Goal: Task Accomplishment & Management: Use online tool/utility

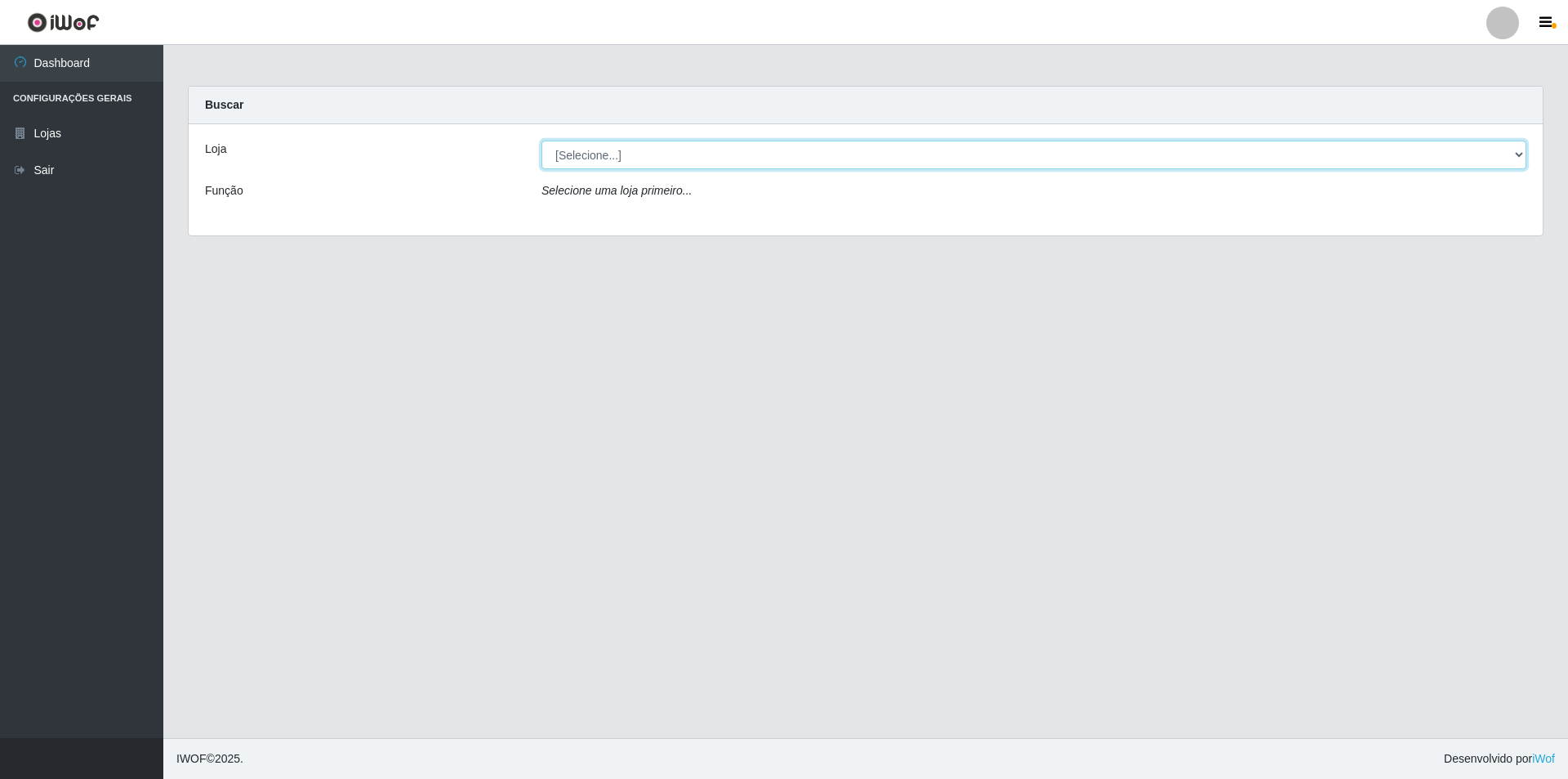
click at [681, 152] on select "[Selecione...] Extrabom - Loja 01 Centro de Distribuição" at bounding box center [1033, 155] width 985 height 29
select select "435"
click at [541, 140] on select "[Selecione...] Extrabom - Loja 01 Centro de Distribuição" at bounding box center [1033, 155] width 985 height 29
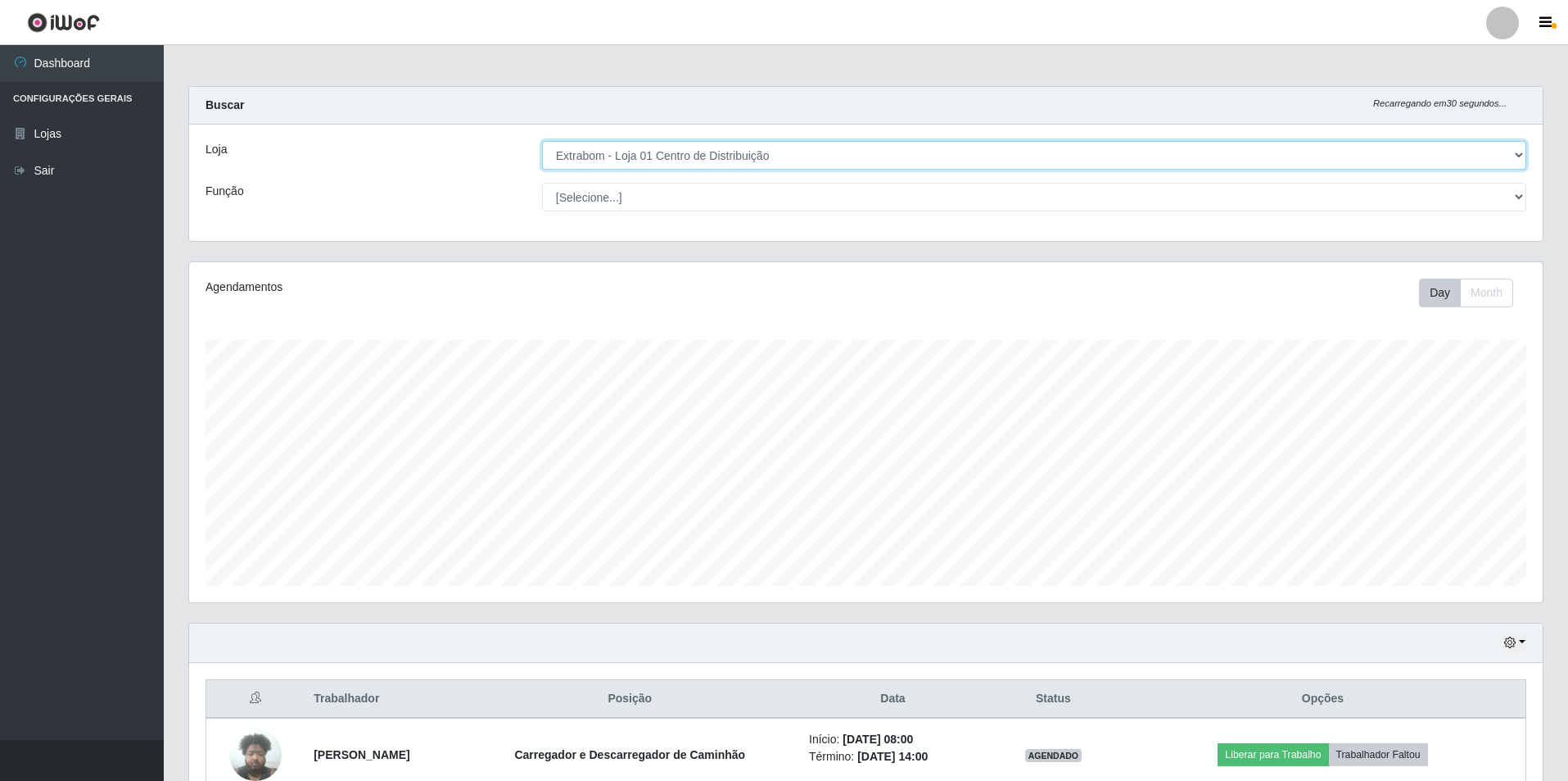
scroll to position [340, 1354]
click at [1093, 202] on select "[Selecione...] Carregador e Descarregador de Caminhão Carregador e Descarregado…" at bounding box center [1034, 197] width 985 height 29
click at [542, 183] on select "[Selecione...] Carregador e Descarregador de Caminhão Carregador e Descarregado…" at bounding box center [1034, 197] width 985 height 29
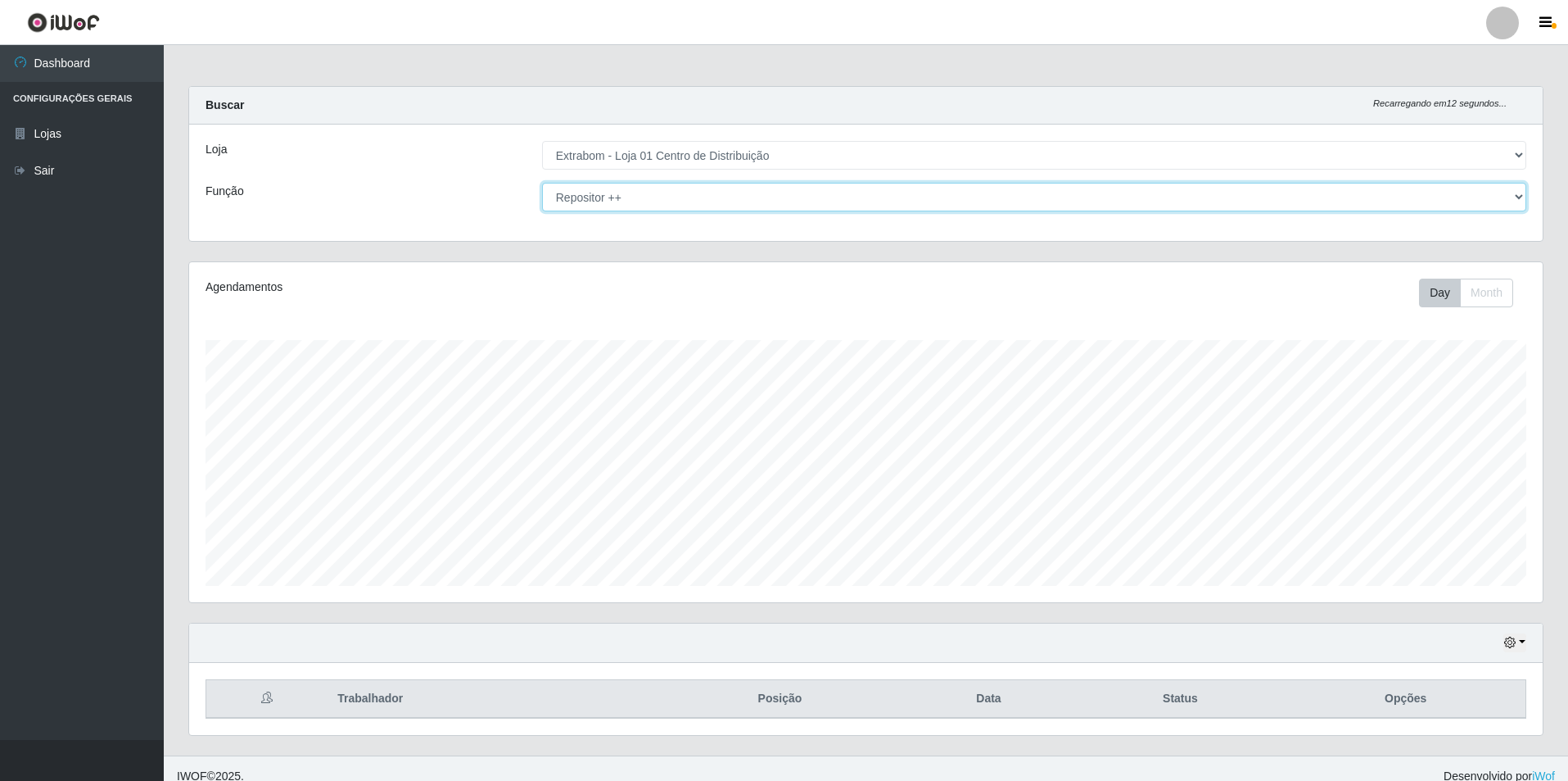
click at [690, 202] on select "[Selecione...] Carregador e Descarregador de Caminhão Carregador e Descarregado…" at bounding box center [1034, 197] width 985 height 29
select select "[Selecione...]"
click at [542, 183] on select "[Selecione...] Carregador e Descarregador de Caminhão Carregador e Descarregado…" at bounding box center [1034, 197] width 985 height 29
click at [674, 210] on select "[Selecione...] Carregador e Descarregador de Caminhão Carregador e Descarregado…" at bounding box center [1034, 197] width 985 height 29
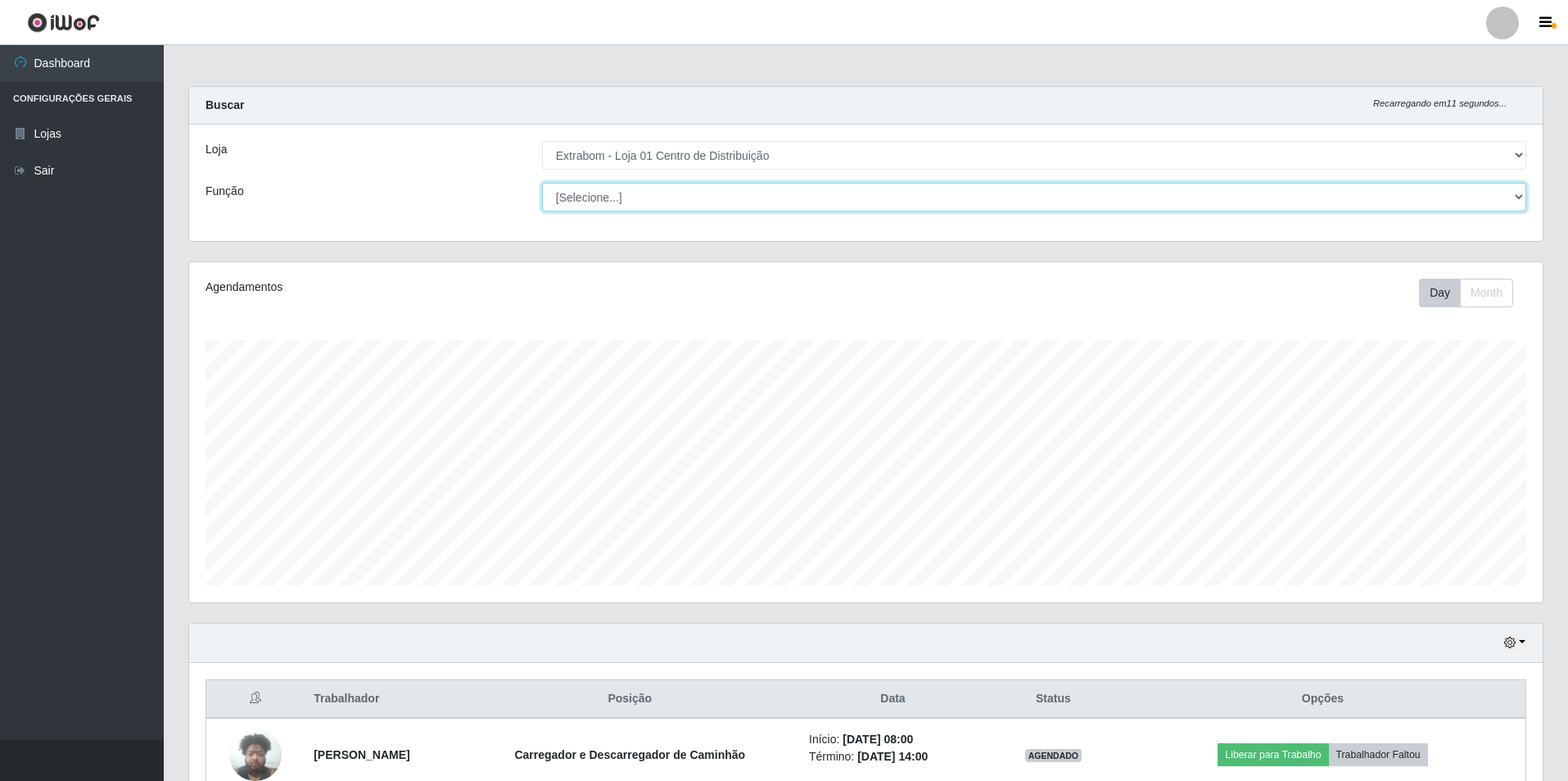
scroll to position [307, 0]
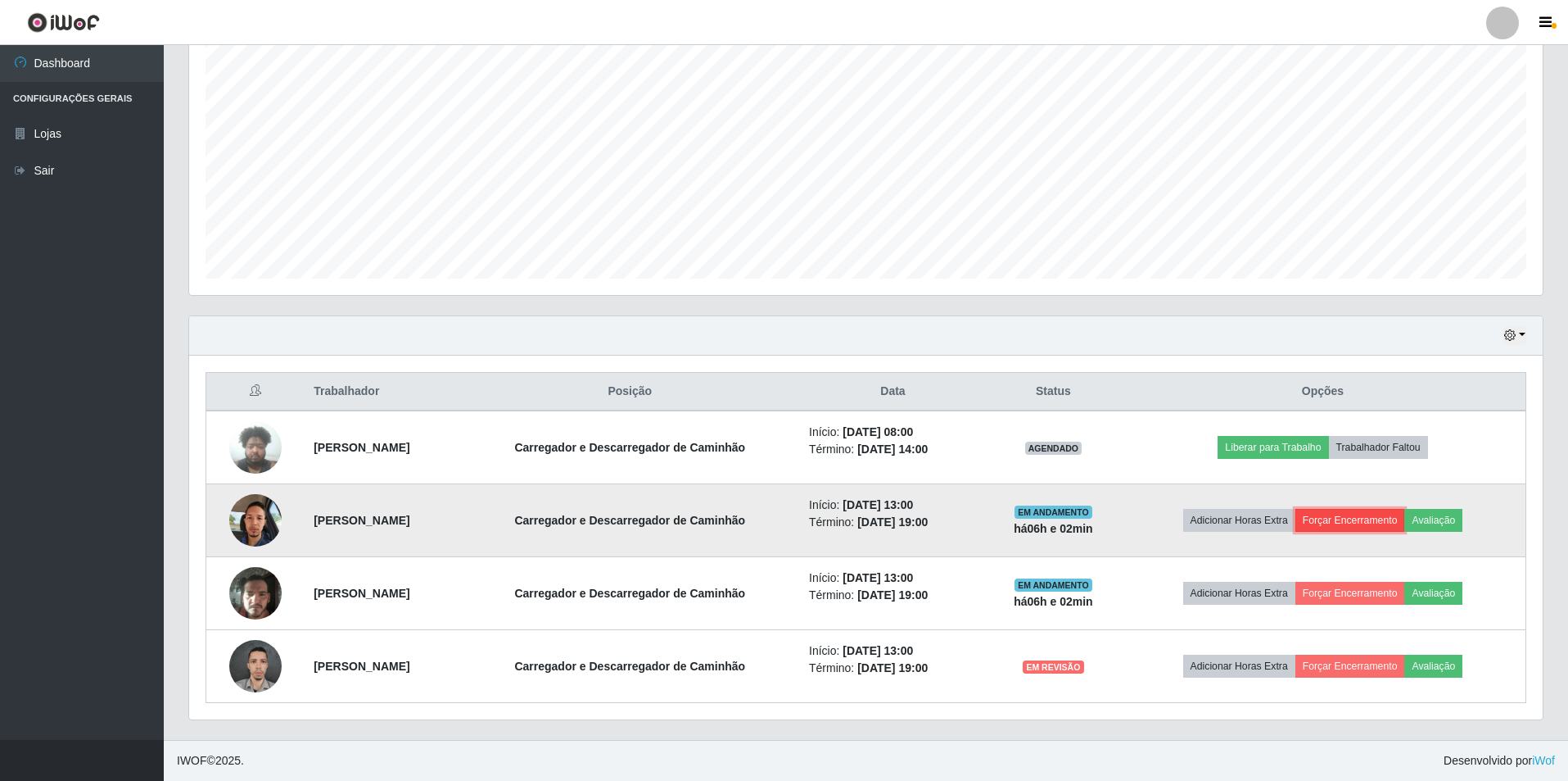
click at [1363, 524] on button "Forçar Encerramento" at bounding box center [1351, 520] width 110 height 23
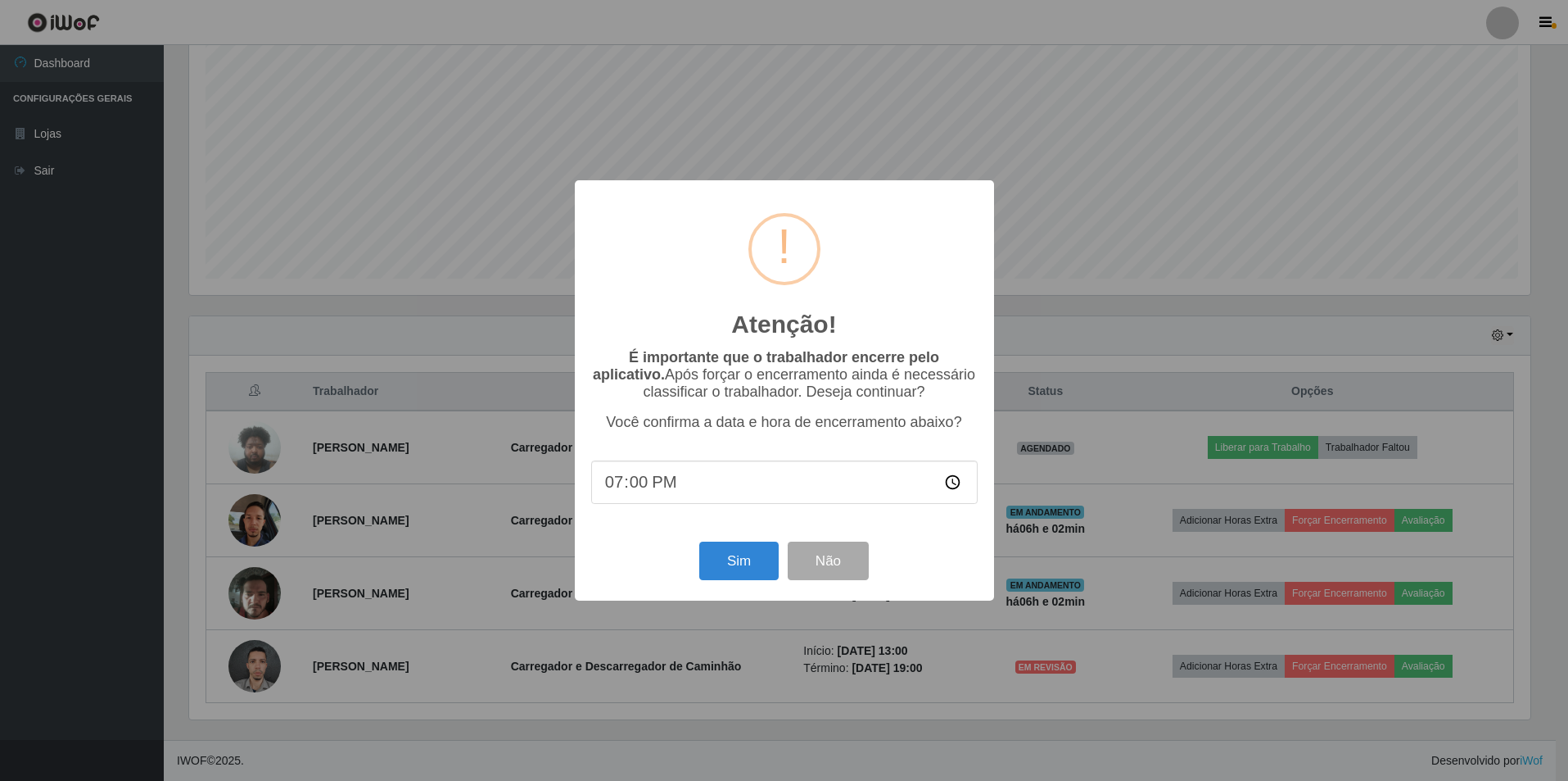
scroll to position [340, 1345]
click at [685, 483] on input "19:00" at bounding box center [786, 482] width 386 height 43
click at [645, 487] on input "19:00" at bounding box center [786, 482] width 386 height 43
type input "19:02"
click at [744, 566] on button "Sim" at bounding box center [740, 561] width 79 height 39
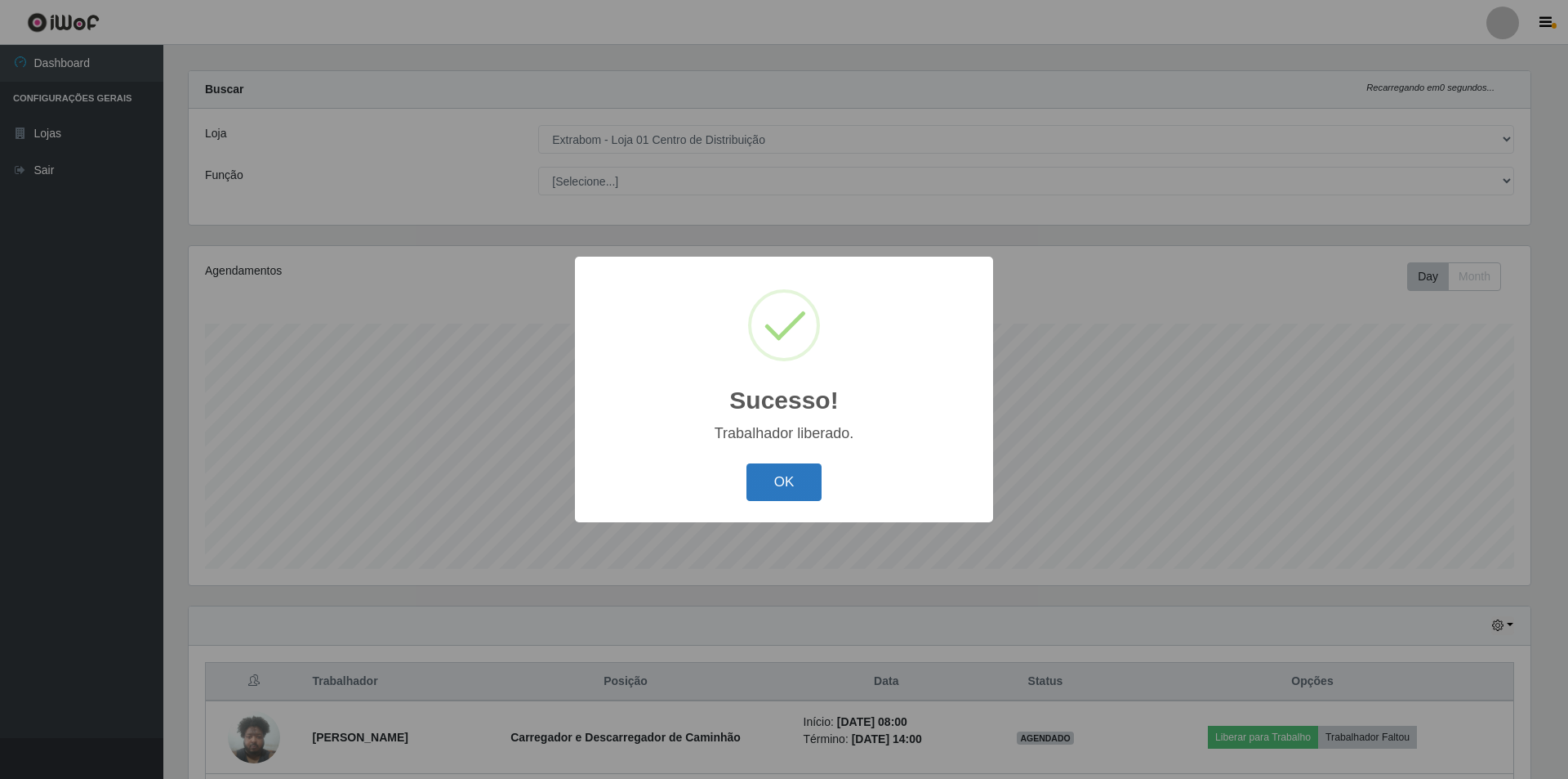
click at [784, 478] on button "OK" at bounding box center [784, 483] width 76 height 39
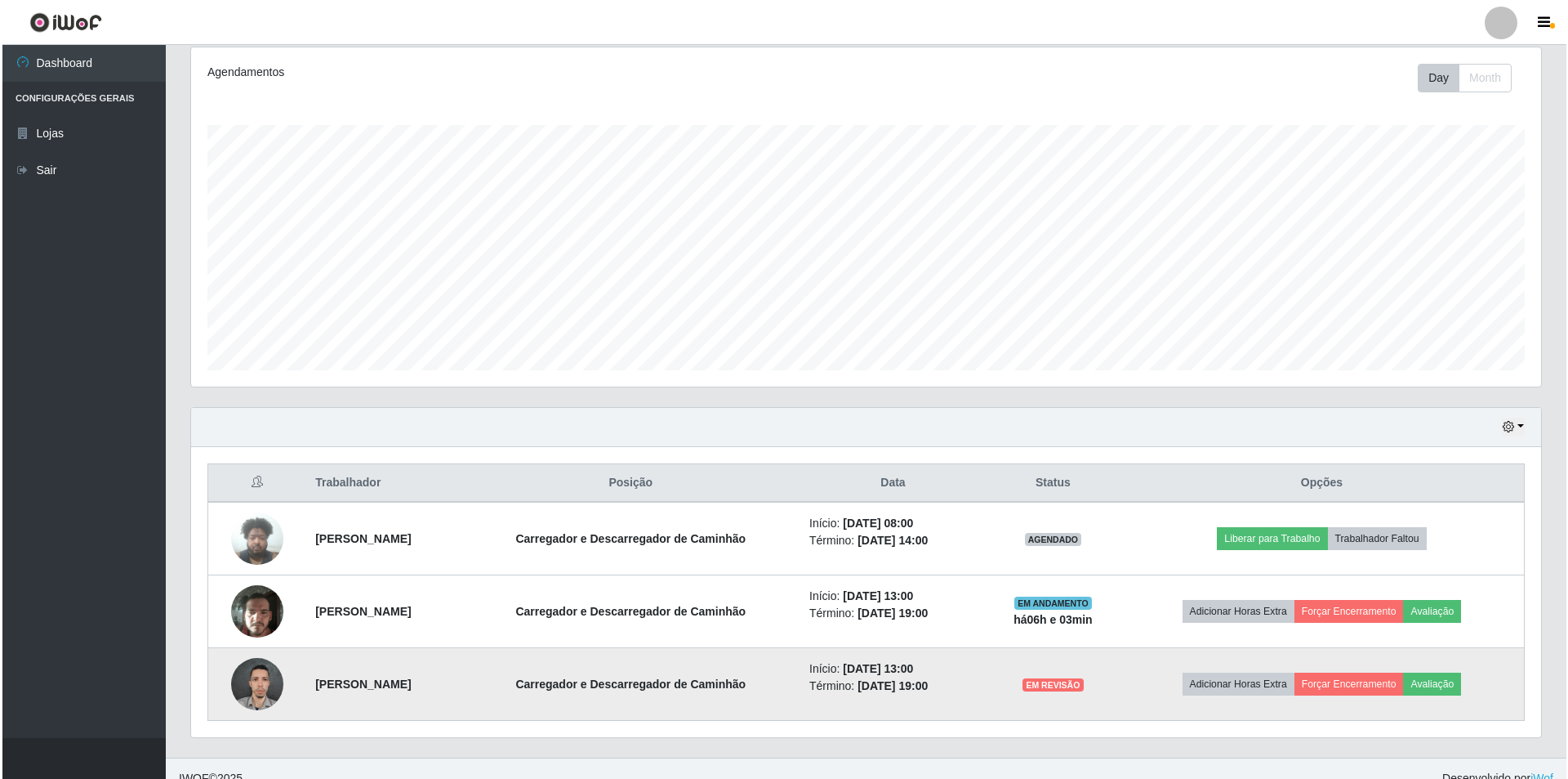
scroll to position [234, 0]
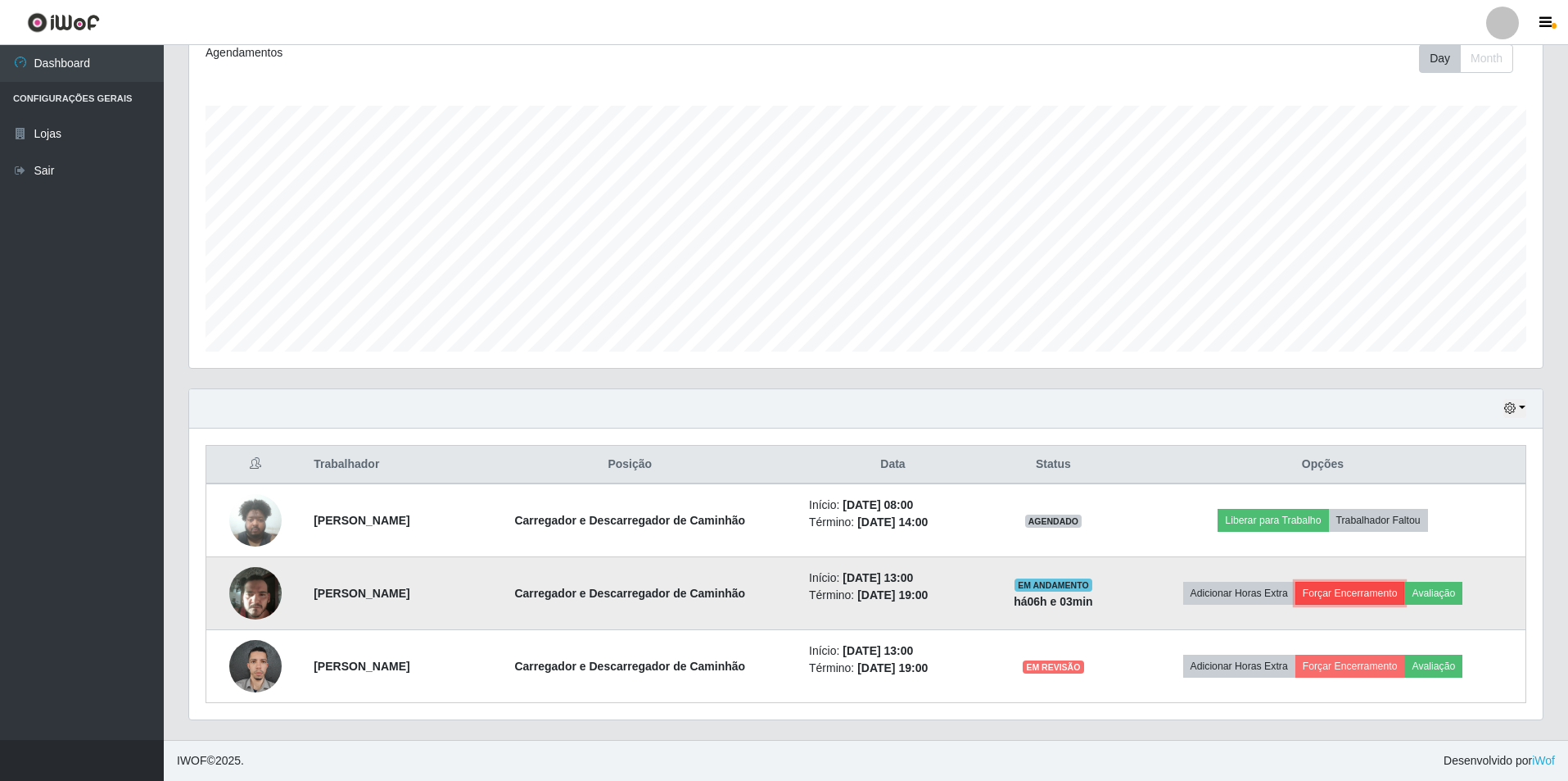
click at [1351, 585] on button "Forçar Encerramento" at bounding box center [1351, 593] width 110 height 23
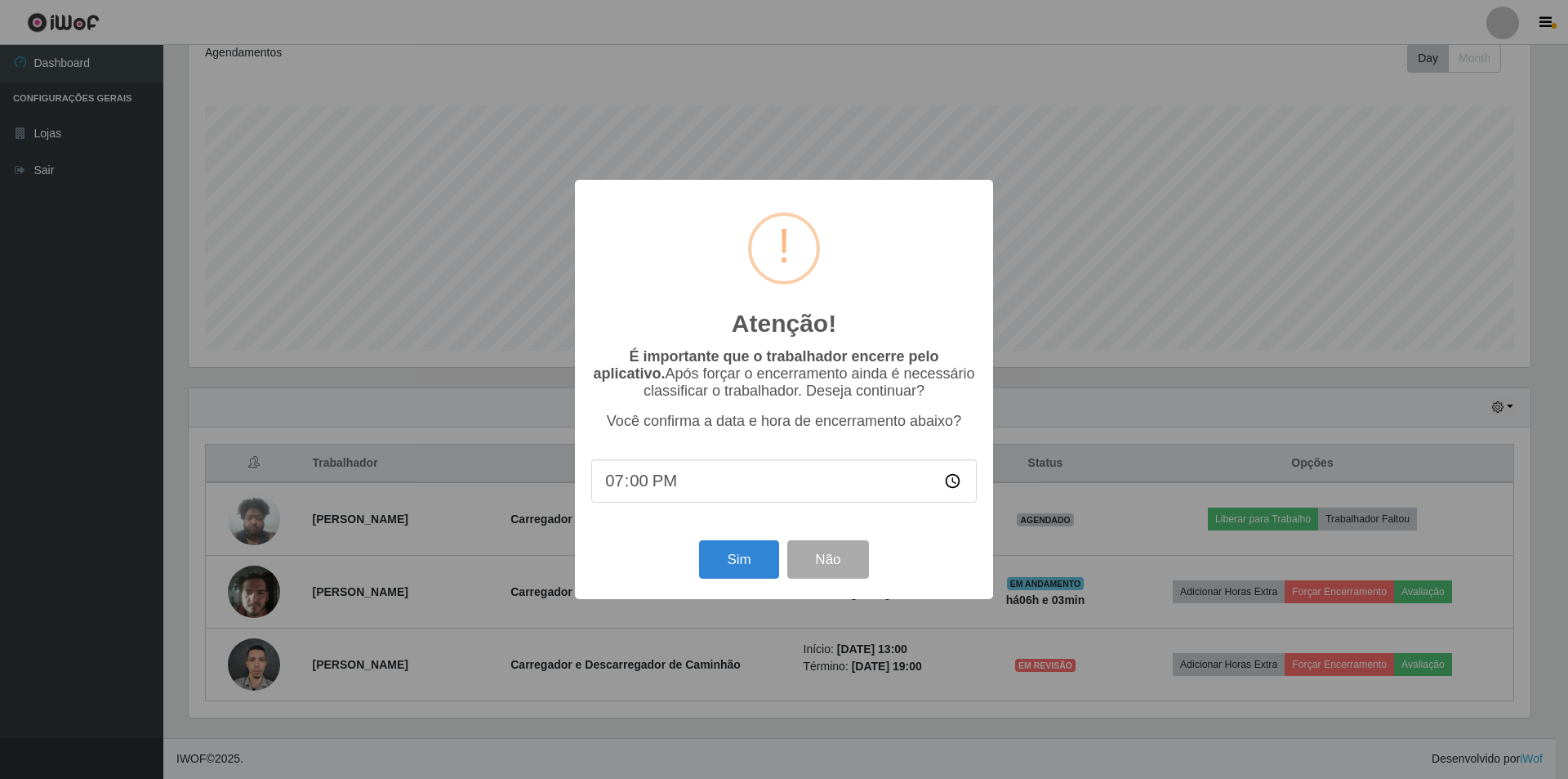
click at [805, 477] on input "19:00" at bounding box center [784, 480] width 385 height 43
click at [673, 490] on input "19:00" at bounding box center [784, 480] width 385 height 43
click at [644, 485] on input "19:00" at bounding box center [784, 480] width 385 height 43
type input "19:02"
click at [737, 559] on button "Sim" at bounding box center [738, 559] width 79 height 39
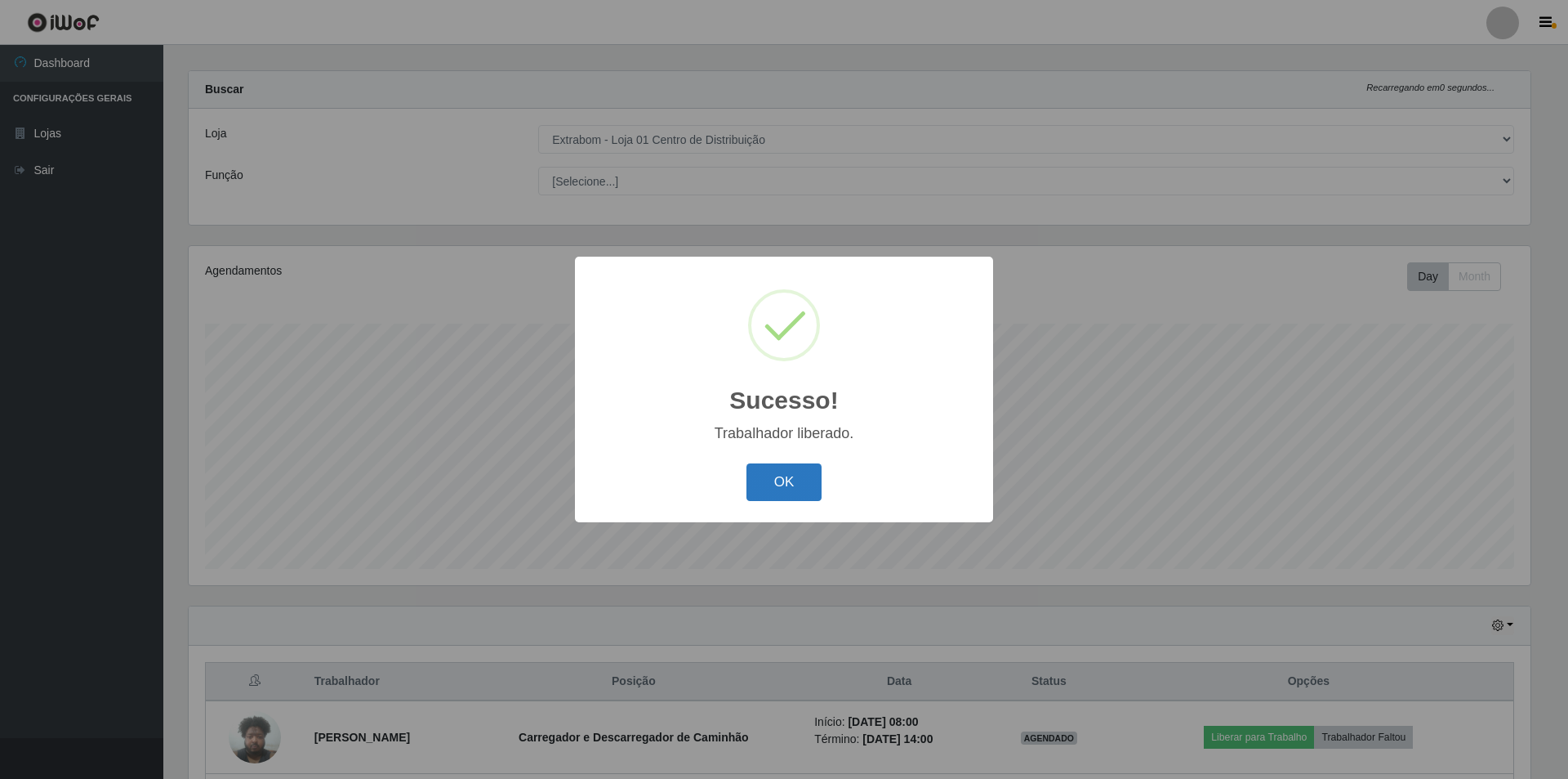
click at [782, 479] on button "OK" at bounding box center [784, 483] width 76 height 39
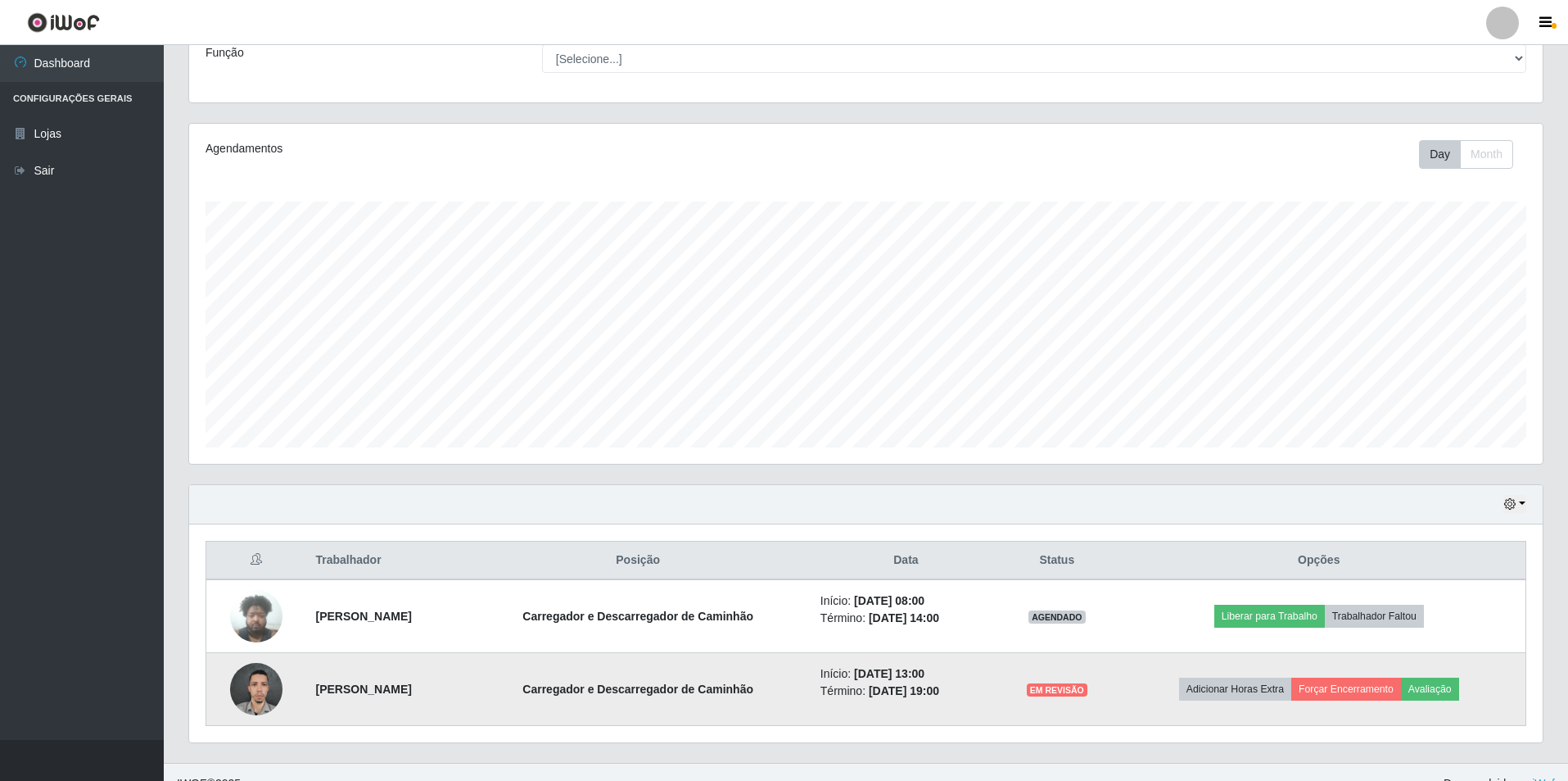
scroll to position [161, 0]
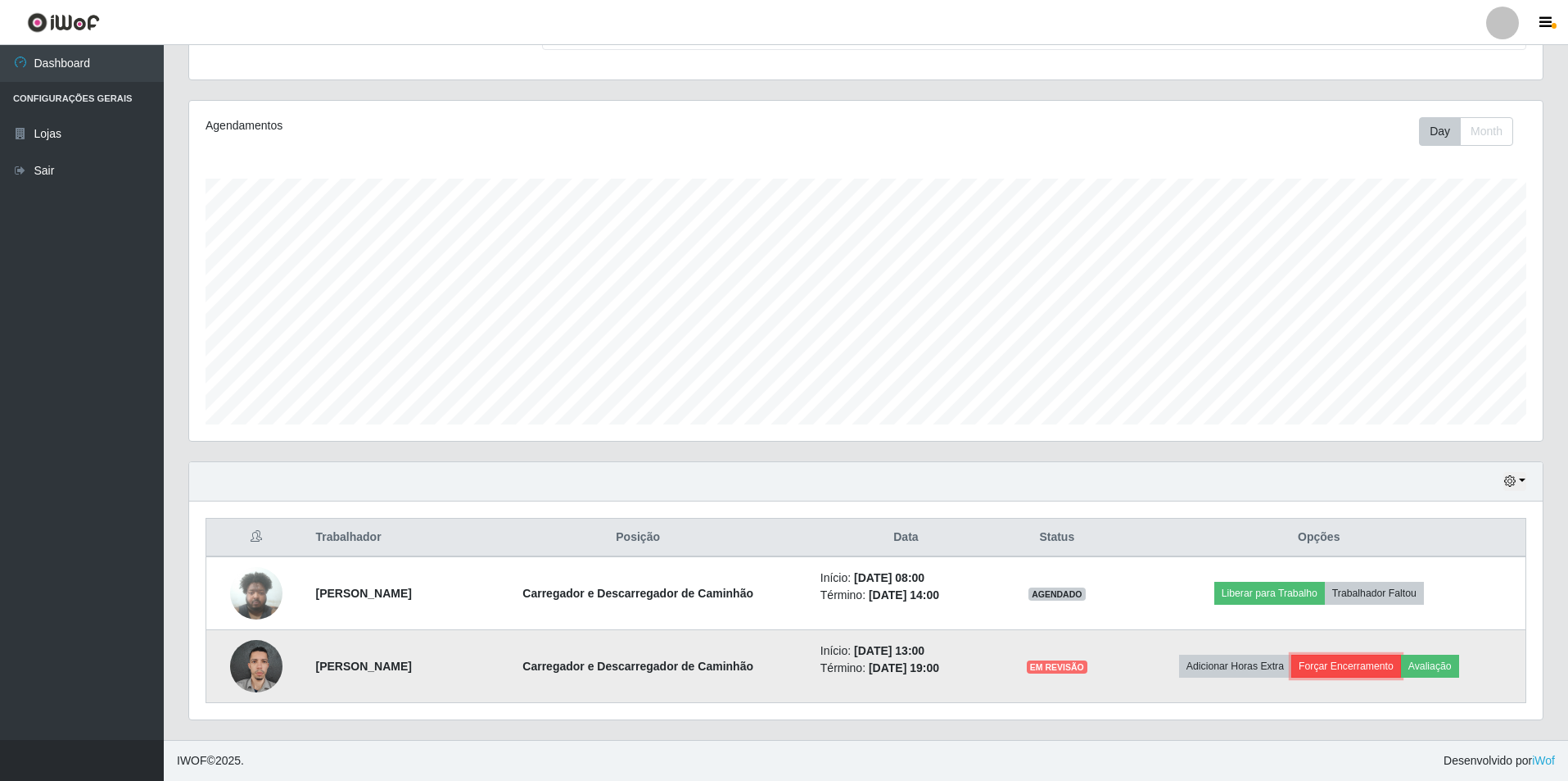
click at [1351, 663] on button "Forçar Encerramento" at bounding box center [1346, 665] width 110 height 23
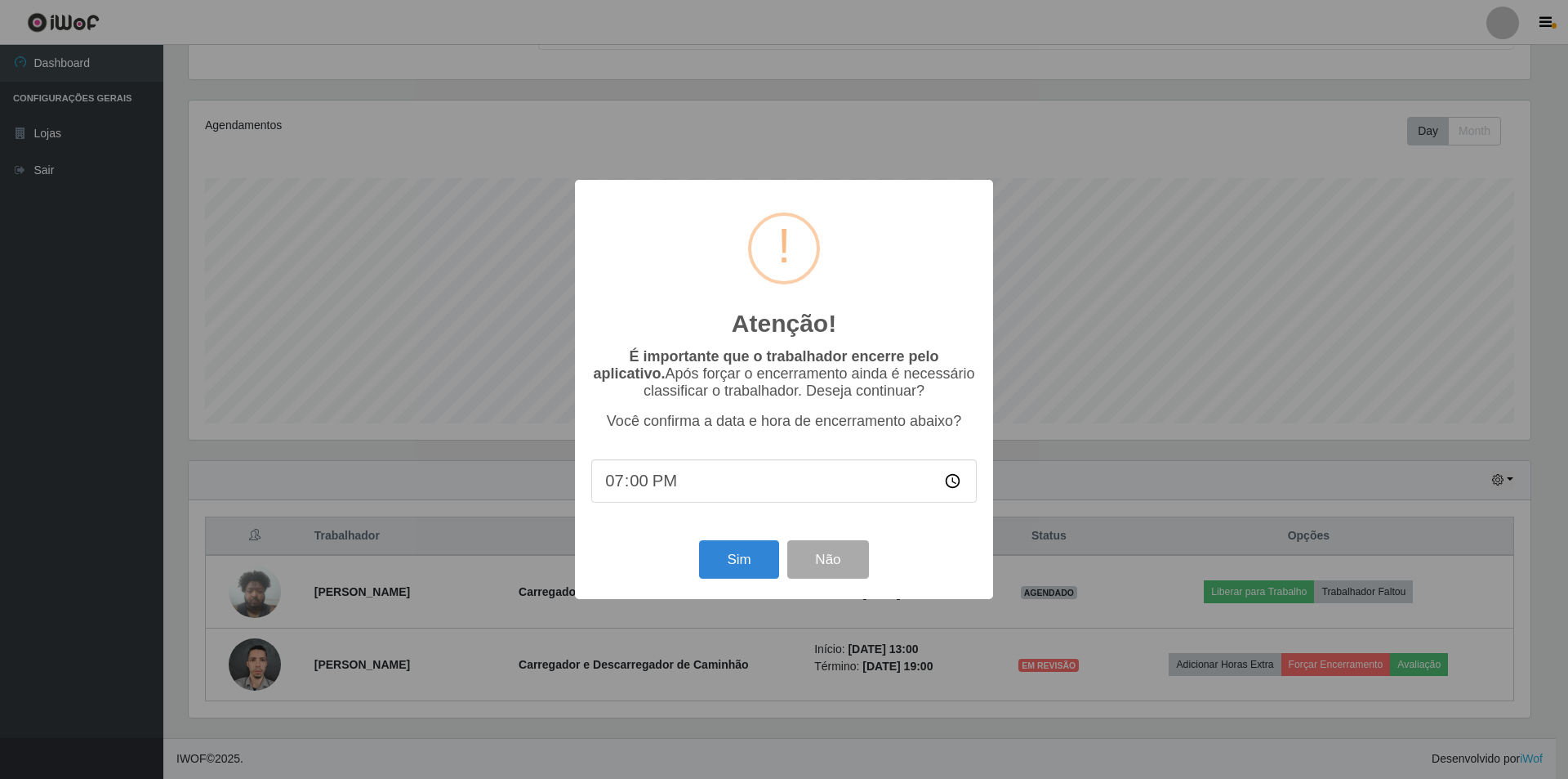
click at [662, 499] on input "19:00" at bounding box center [784, 480] width 385 height 43
click at [636, 491] on input "19:00" at bounding box center [784, 480] width 385 height 43
type input "19:02"
click at [742, 560] on button "Sim" at bounding box center [738, 559] width 79 height 39
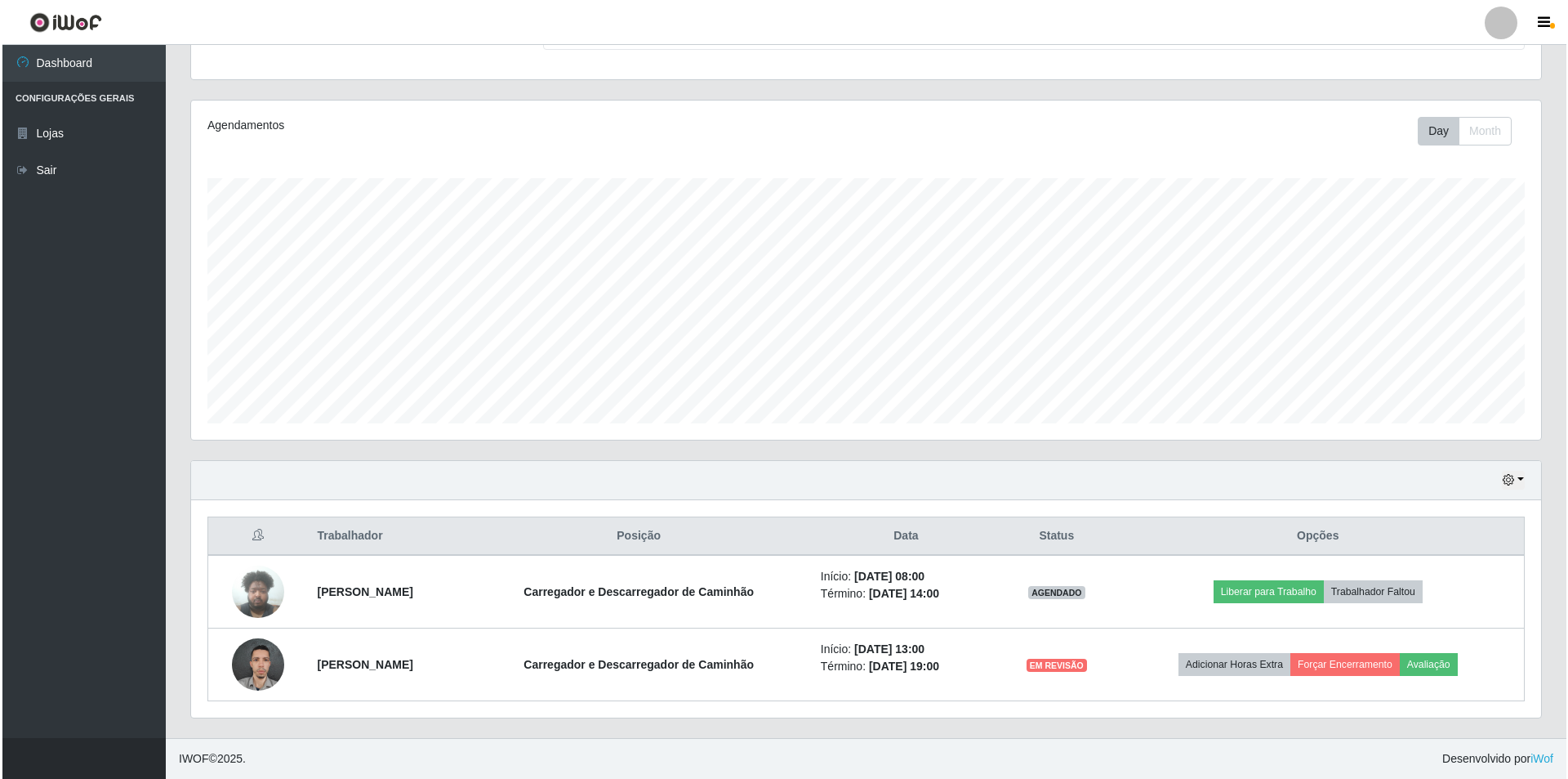
scroll to position [0, 0]
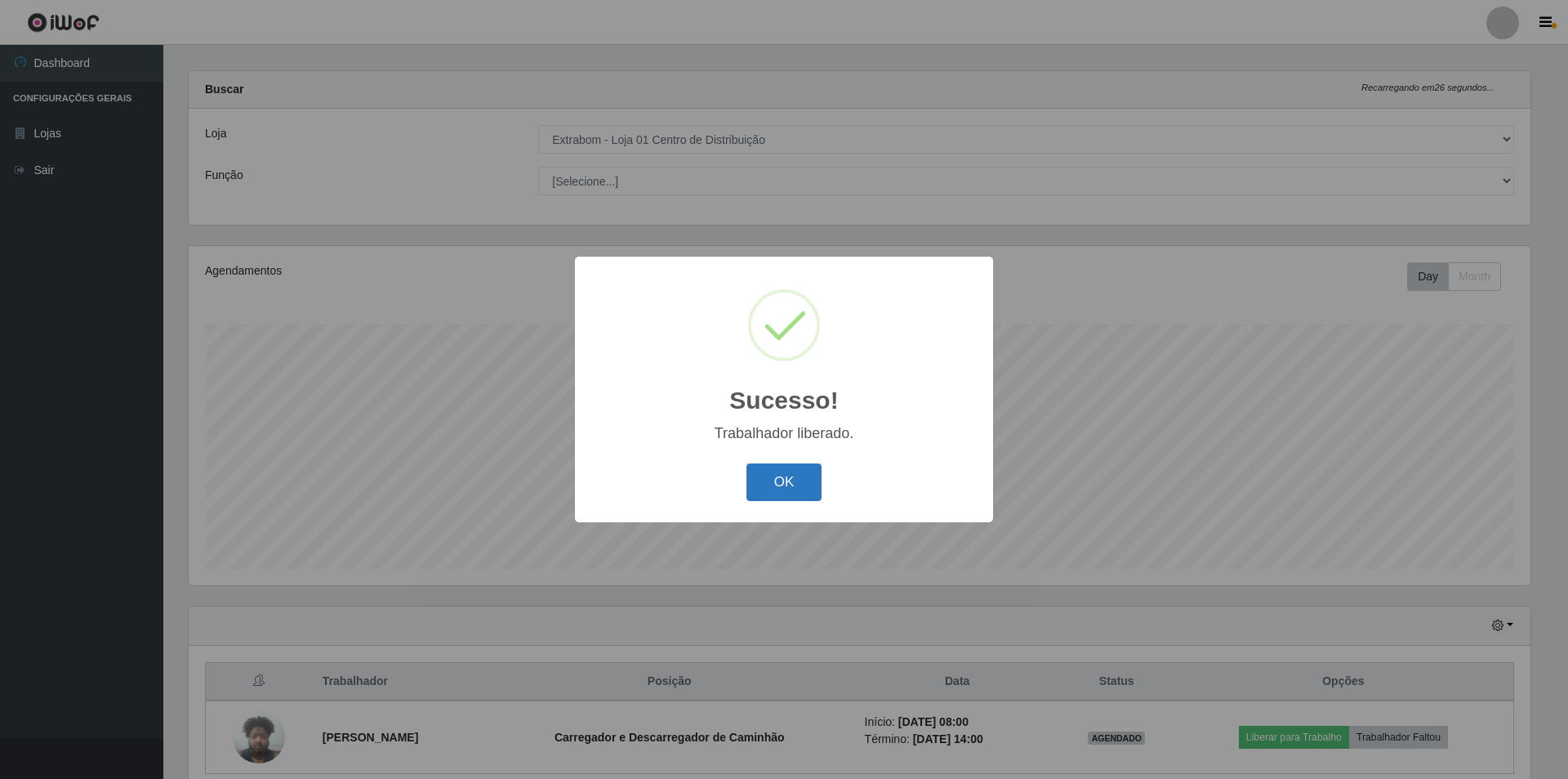
click at [784, 476] on button "OK" at bounding box center [784, 483] width 76 height 39
